Goal: Task Accomplishment & Management: Use online tool/utility

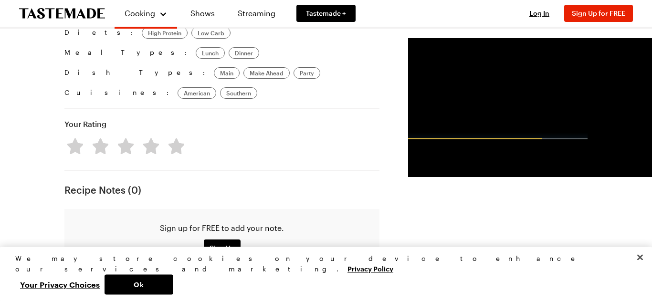
scroll to position [707, 0]
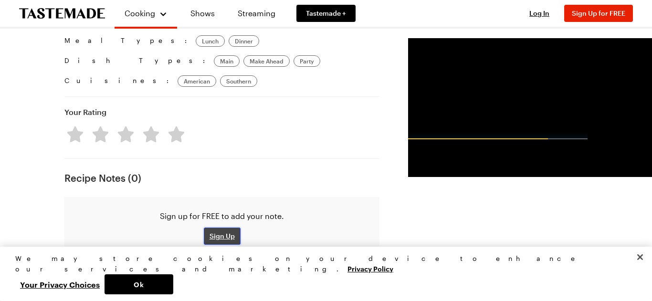
click at [209, 231] on span "Sign Up" at bounding box center [221, 236] width 25 height 10
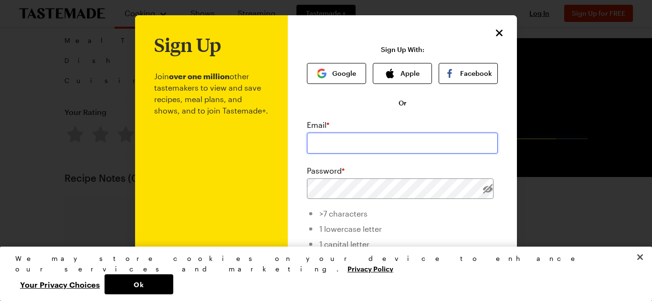
click at [354, 148] on input "email" at bounding box center [402, 143] width 191 height 21
type input "wendy133@charter.net"
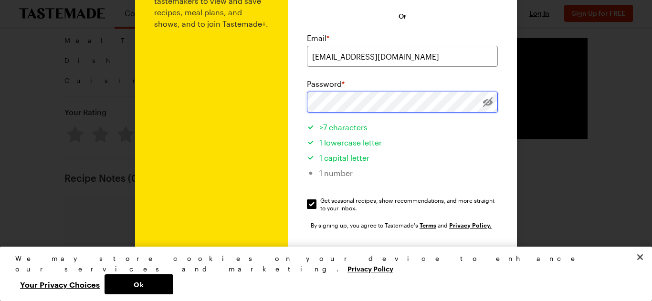
scroll to position [115, 0]
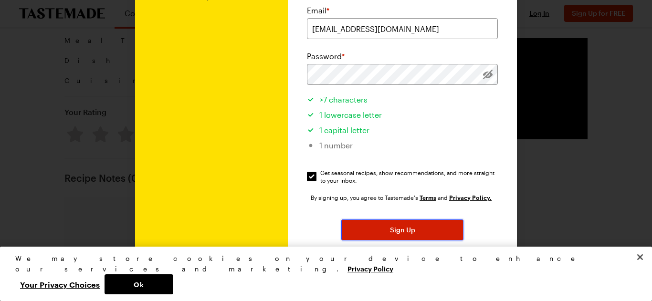
click at [380, 230] on button "Sign Up" at bounding box center [402, 229] width 122 height 21
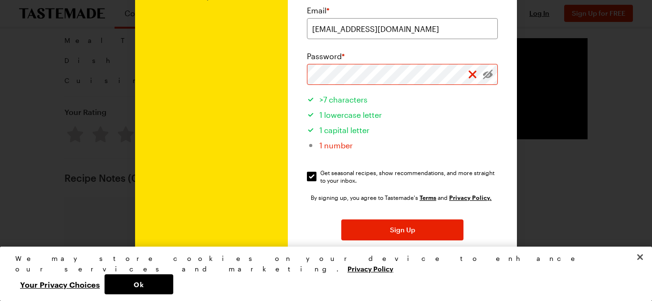
click at [450, 137] on li "1 number" at bounding box center [402, 143] width 191 height 15
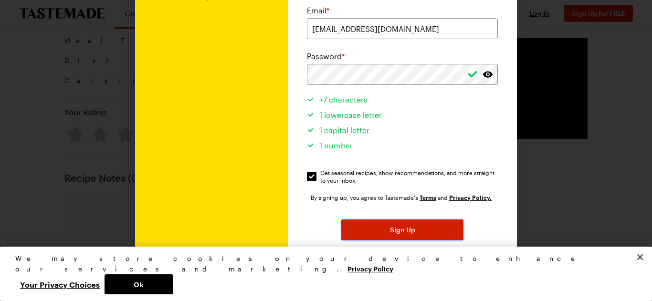
click at [411, 229] on span "Sign Up" at bounding box center [402, 230] width 25 height 10
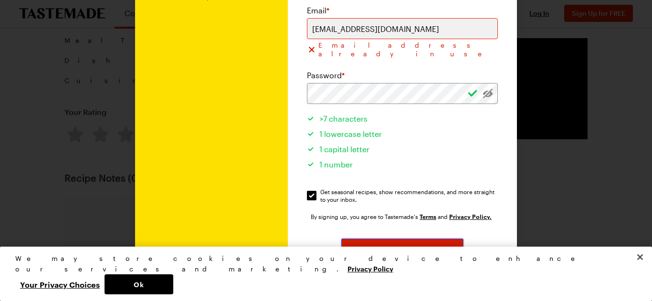
click at [418, 240] on button "Sign Up" at bounding box center [402, 249] width 122 height 21
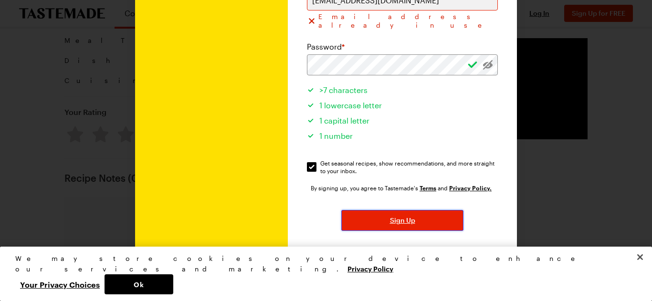
scroll to position [156, 0]
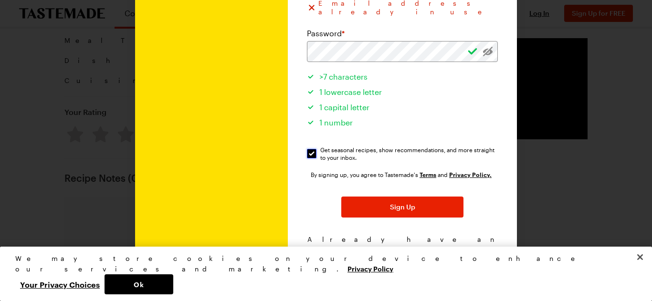
click at [314, 149] on input "Get seasonal recipes, show recommendations, and more straight to your inbox. Ge…" at bounding box center [312, 154] width 10 height 10
checkbox input "false"
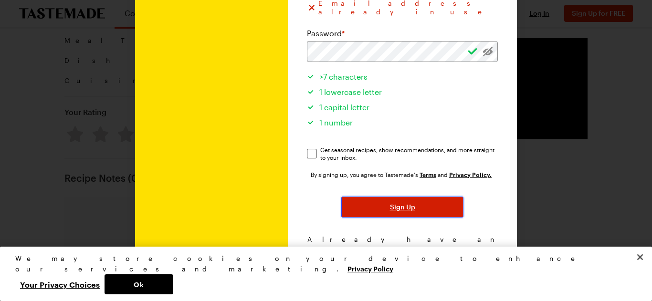
click at [390, 202] on span "Sign Up" at bounding box center [402, 207] width 25 height 10
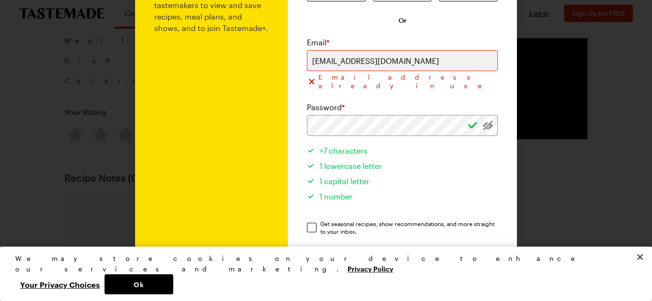
scroll to position [31, 0]
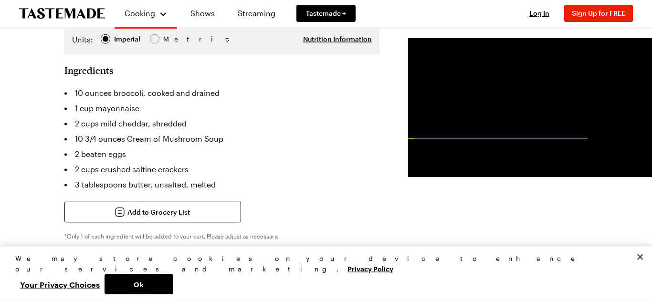
scroll to position [272, 0]
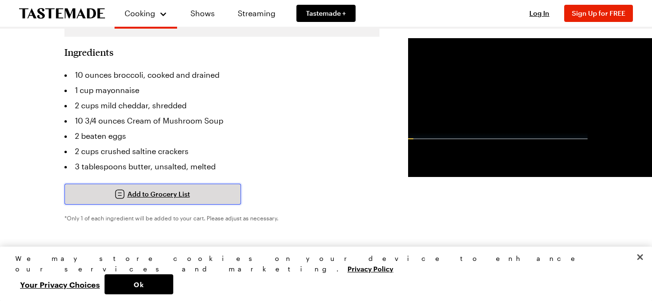
click at [173, 189] on span "Add to Grocery List" at bounding box center [158, 194] width 63 height 10
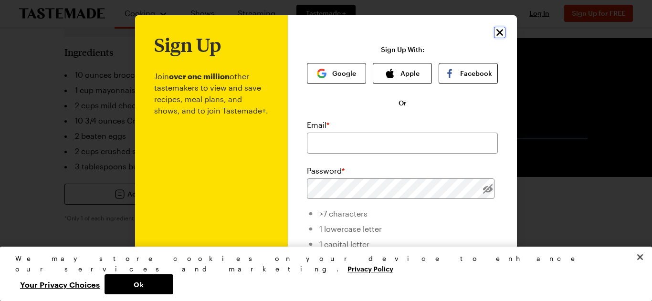
click at [496, 28] on icon "Close" at bounding box center [499, 32] width 11 height 11
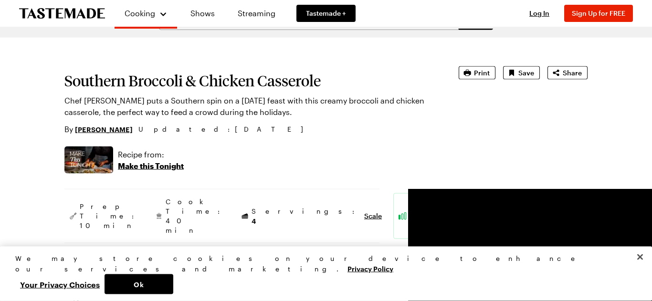
scroll to position [0, 0]
